Goal: Task Accomplishment & Management: Manage account settings

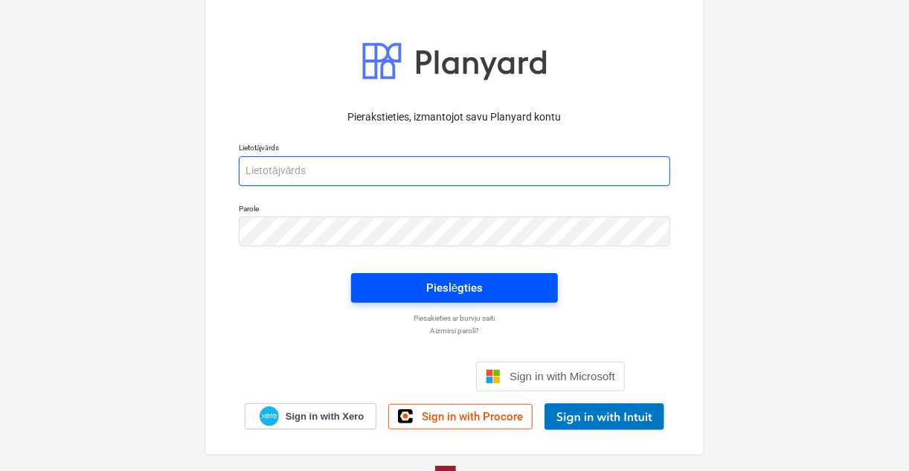
type input "[PERSON_NAME][EMAIL_ADDRESS][DOMAIN_NAME]"
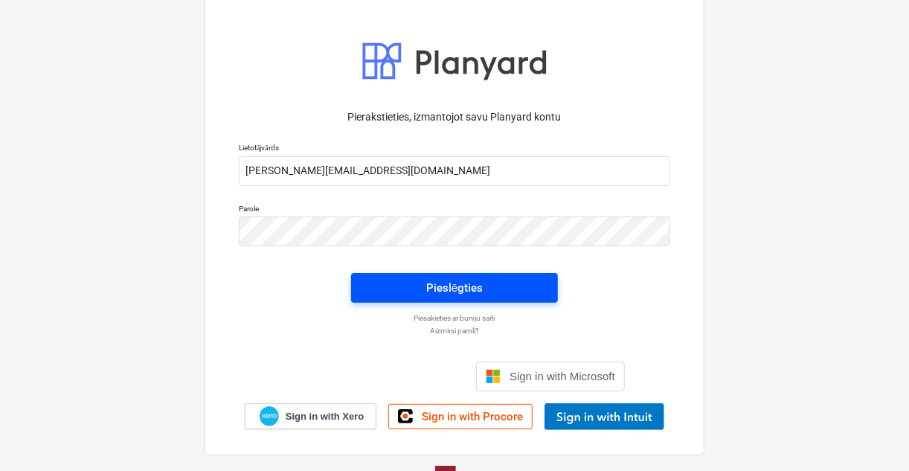
click at [414, 276] on button "Pieslēgties" at bounding box center [454, 288] width 207 height 30
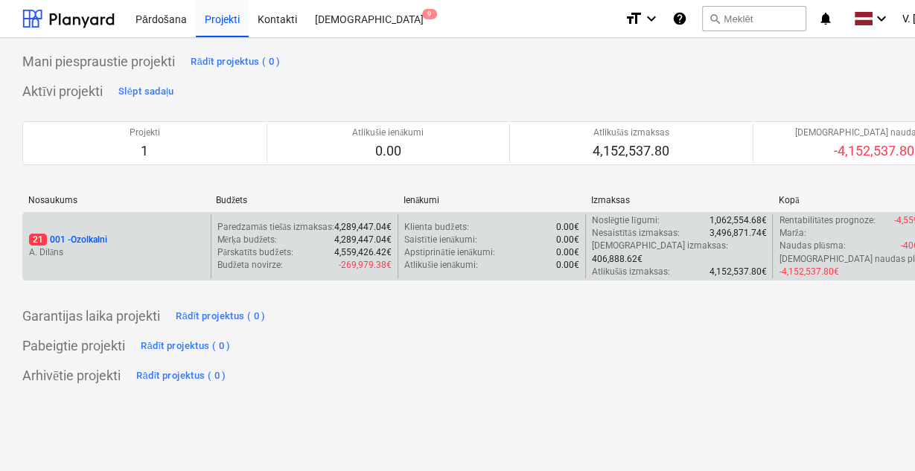
click at [204, 231] on div "21 001 - Ozolkalni A. Dilāns" at bounding box center [117, 246] width 188 height 64
click at [169, 224] on div "21 001 - Ozolkalni A. Dilāns" at bounding box center [117, 246] width 188 height 64
click at [87, 255] on div "21 001 - Ozolkalni A. Dilāns" at bounding box center [117, 246] width 188 height 64
click at [92, 236] on p "21 001 - Ozolkalni" at bounding box center [68, 240] width 78 height 13
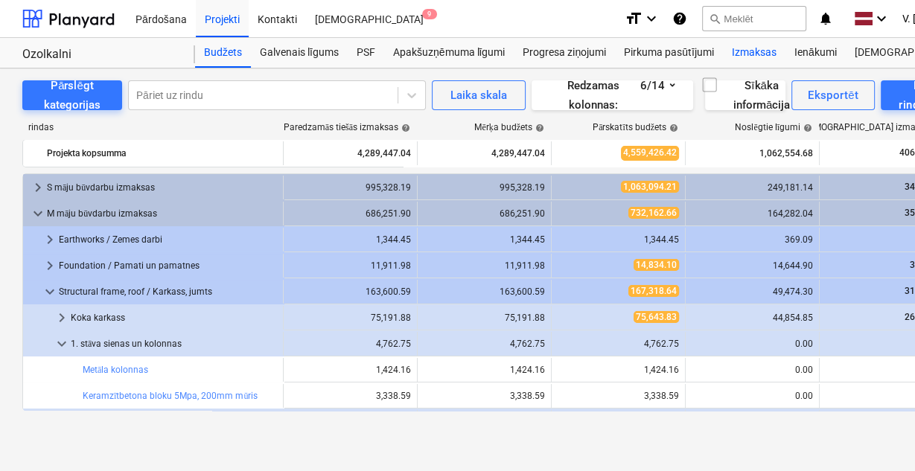
click at [742, 49] on div "Izmaksas" at bounding box center [754, 53] width 63 height 30
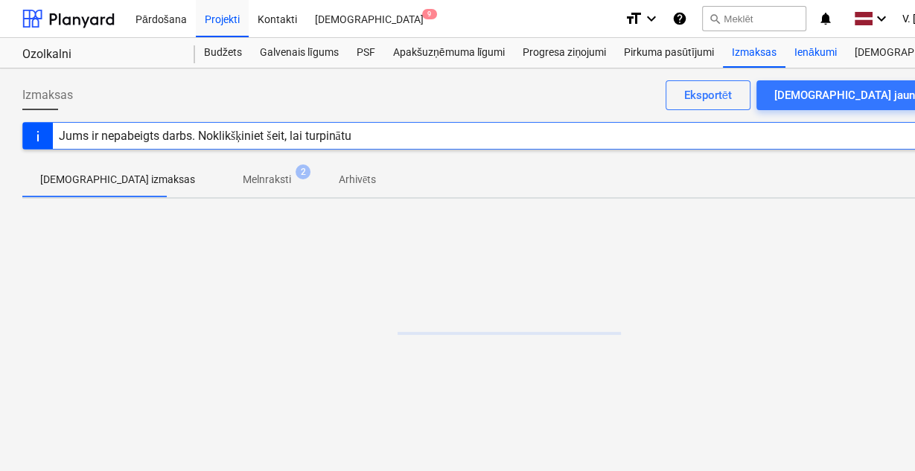
click at [813, 52] on div "Ienākumi" at bounding box center [815, 53] width 60 height 30
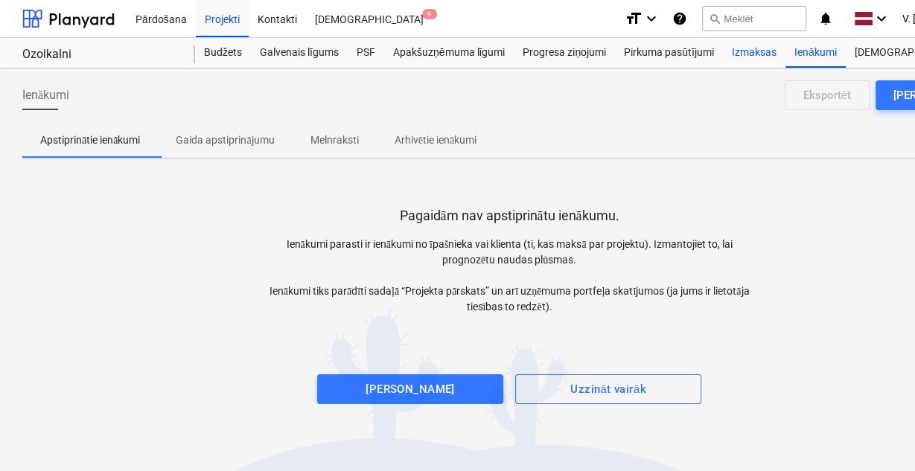
click at [774, 51] on div "Izmaksas" at bounding box center [754, 53] width 63 height 30
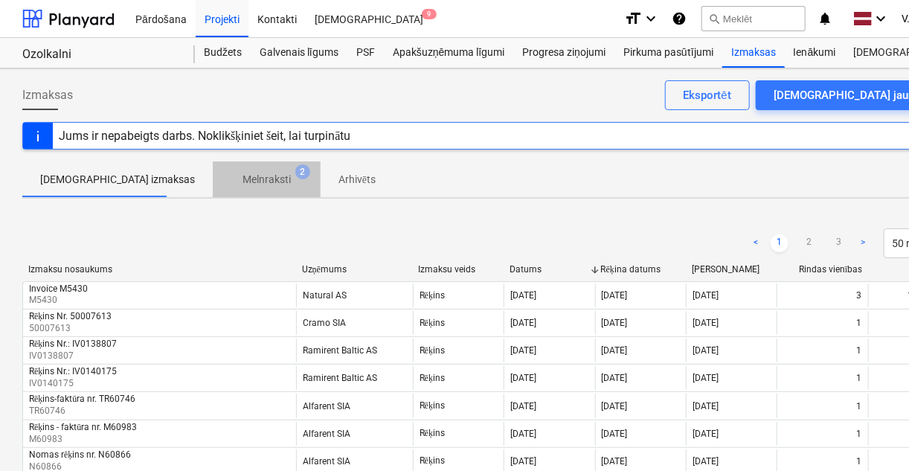
click at [243, 179] on p "Melnraksti" at bounding box center [267, 180] width 48 height 16
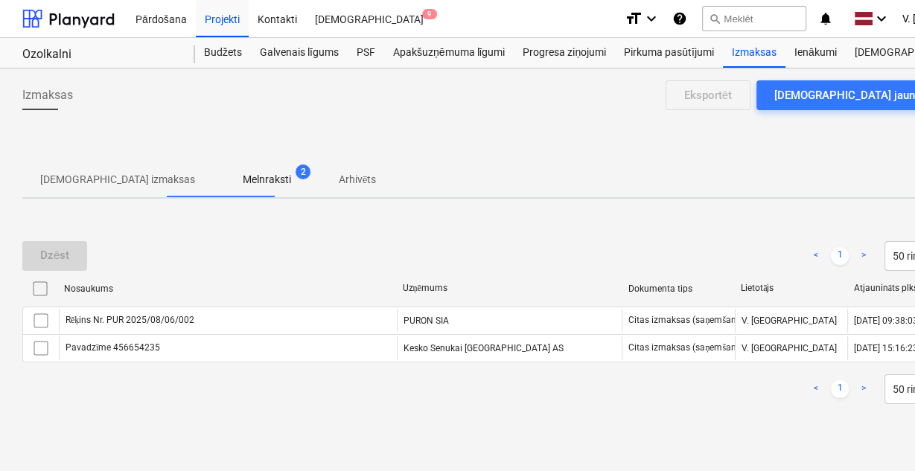
click at [339, 181] on p "Arhivēts" at bounding box center [357, 180] width 37 height 16
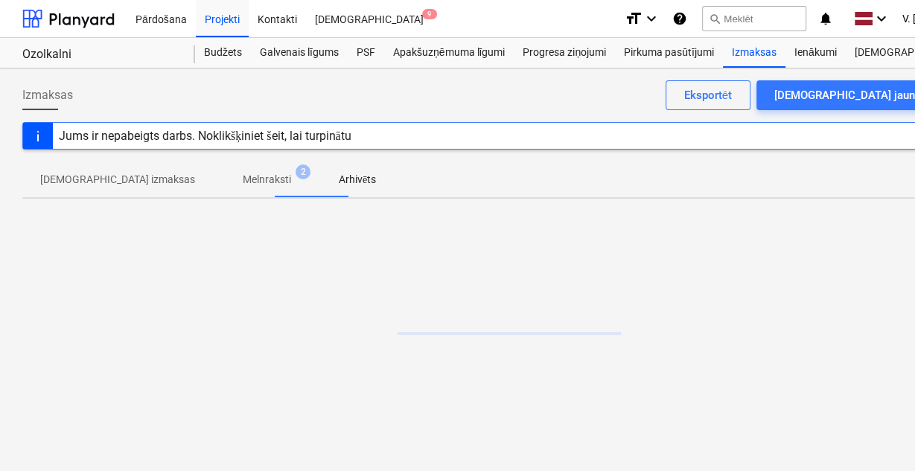
click at [243, 176] on p "Melnraksti" at bounding box center [267, 180] width 48 height 16
